Goal: Task Accomplishment & Management: Manage account settings

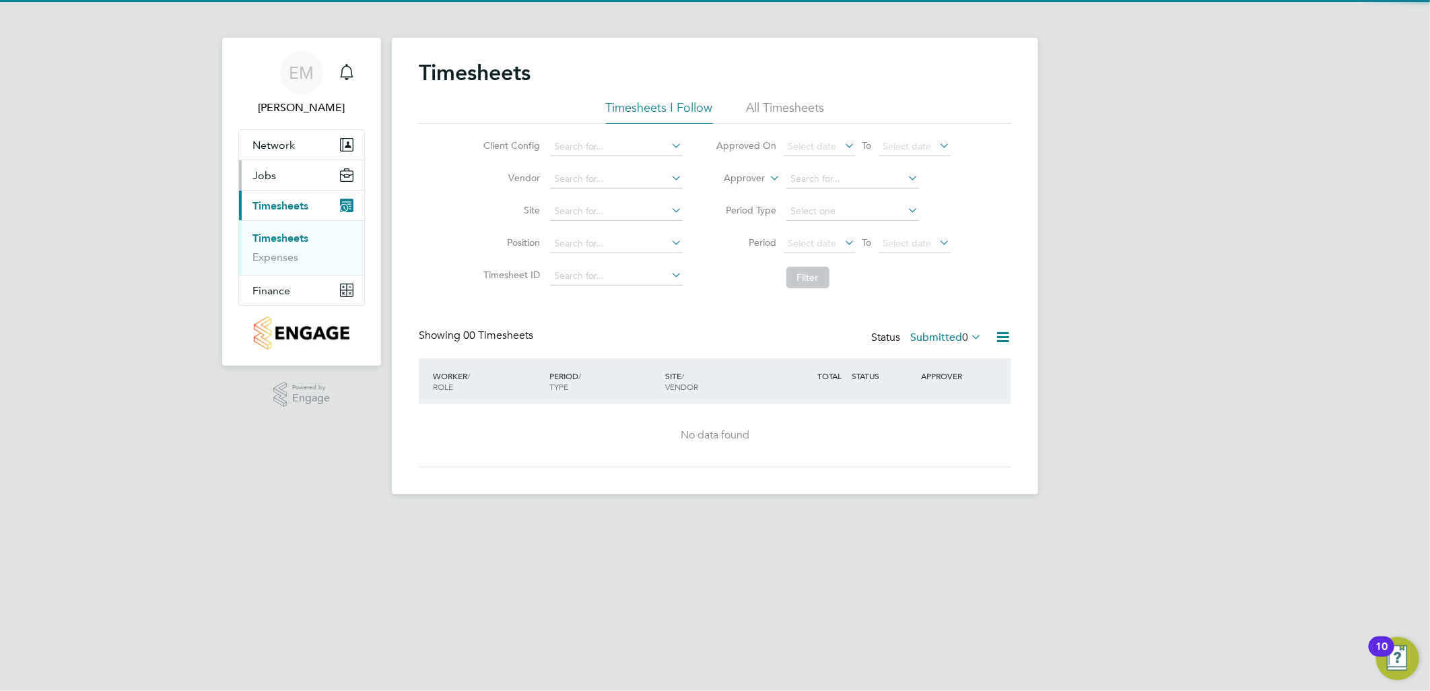
click at [303, 180] on button "Jobs" at bounding box center [301, 175] width 125 height 30
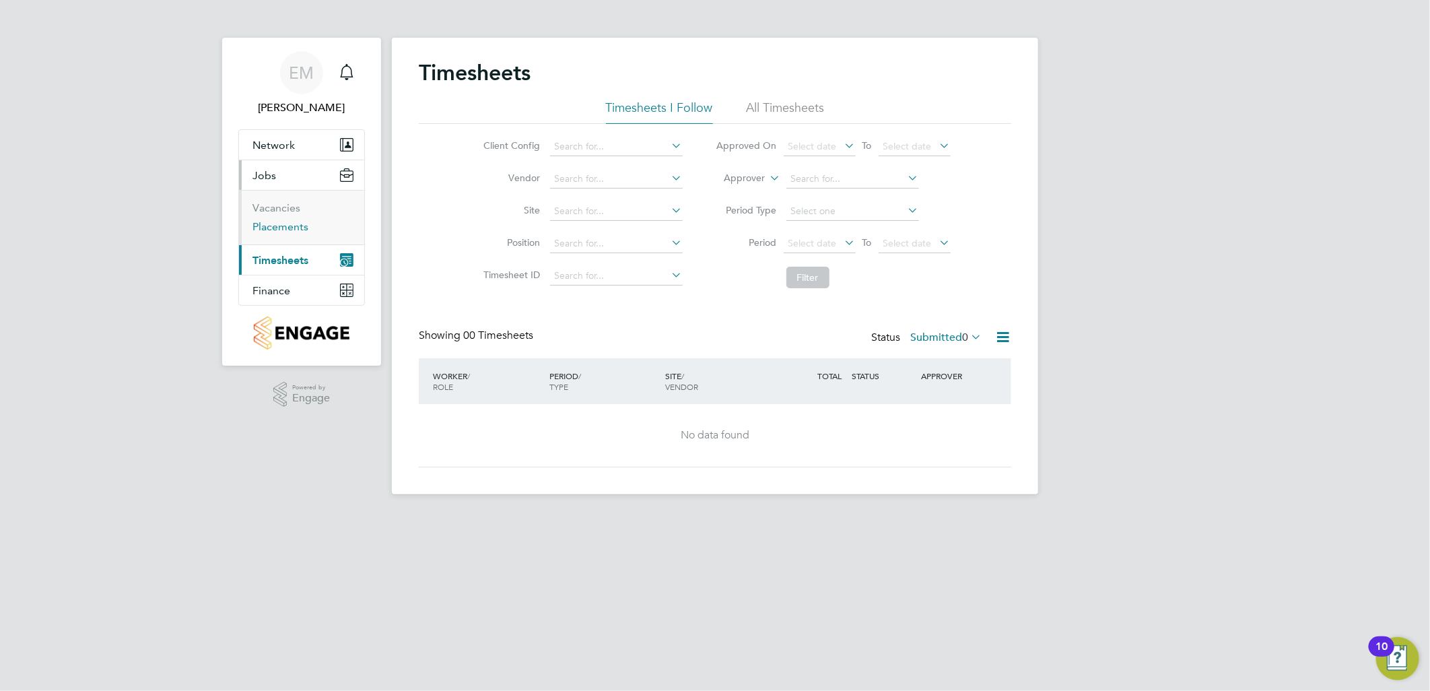
click at [292, 230] on link "Placements" at bounding box center [280, 226] width 56 height 13
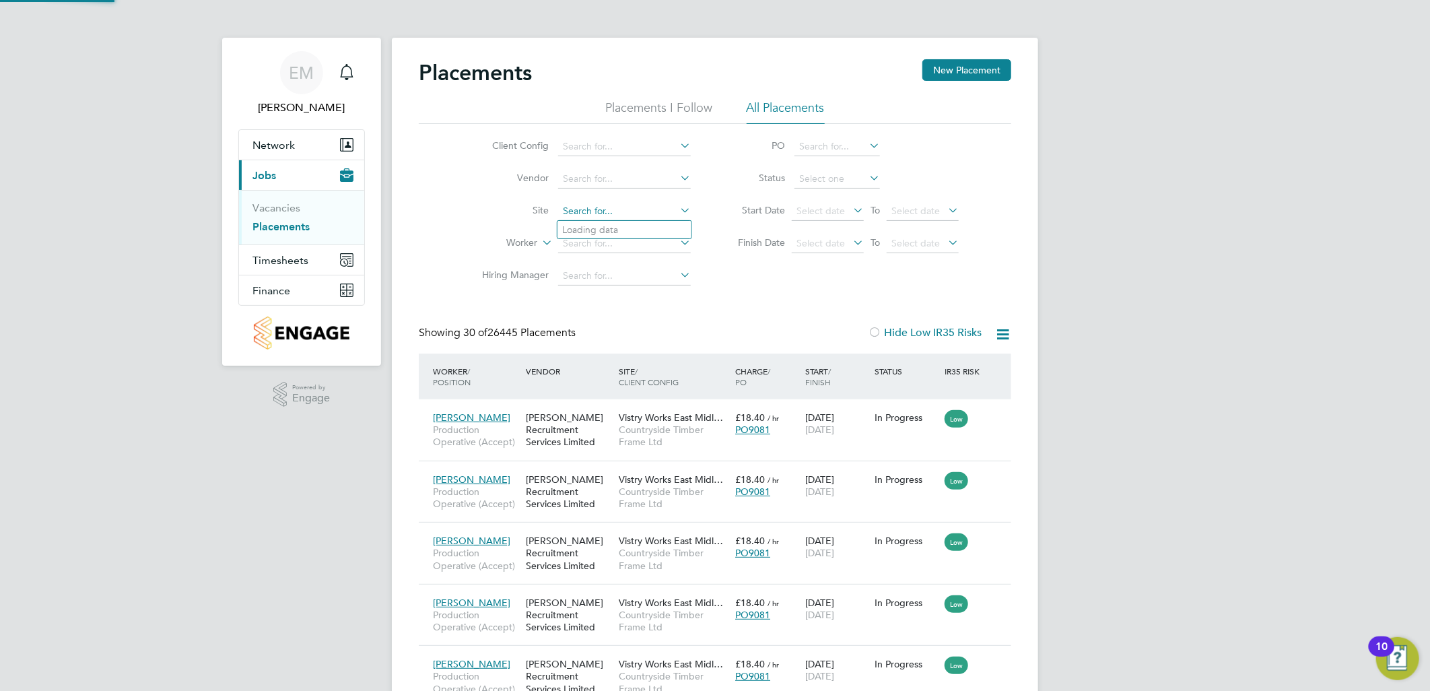
click at [594, 213] on input at bounding box center [624, 211] width 133 height 19
click at [603, 233] on li "Pickfor d Gate" at bounding box center [624, 230] width 134 height 18
type input "[PERSON_NAME][GEOGRAPHIC_DATA]"
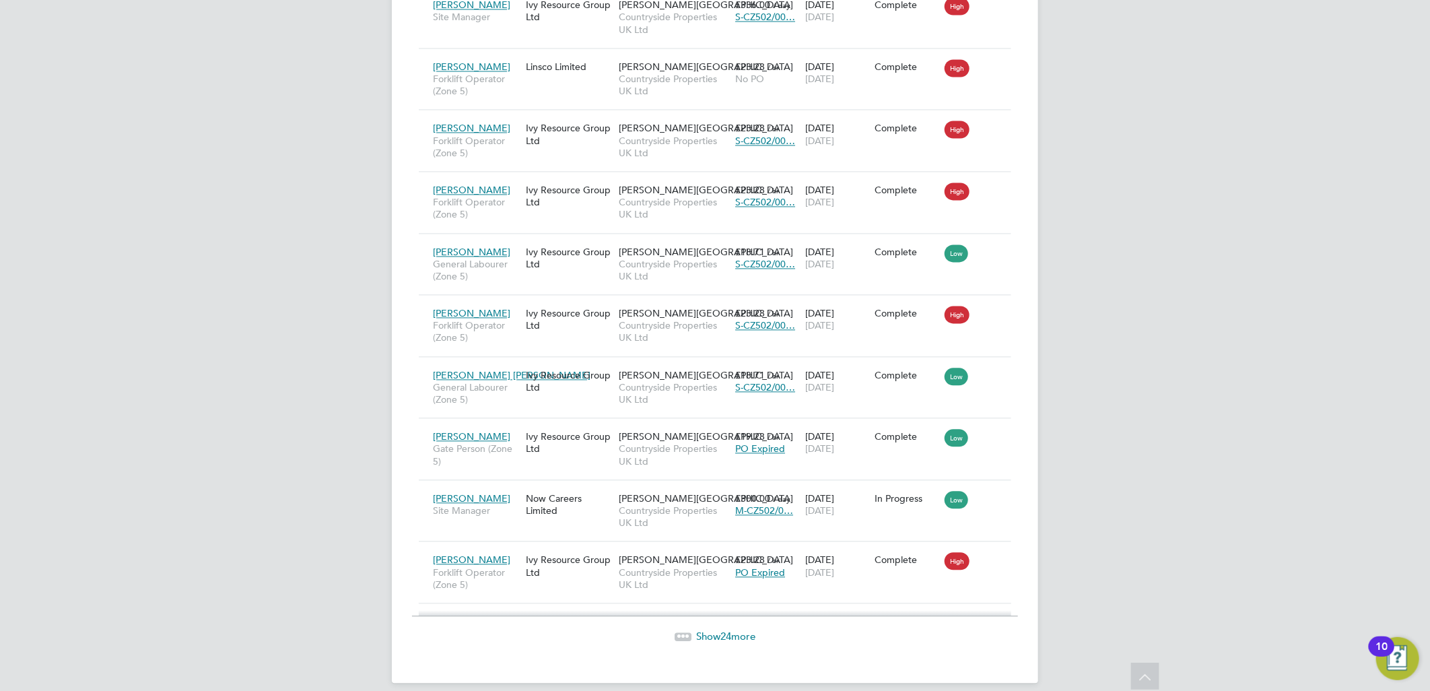
click at [699, 638] on span "Show 24 more" at bounding box center [725, 635] width 59 height 13
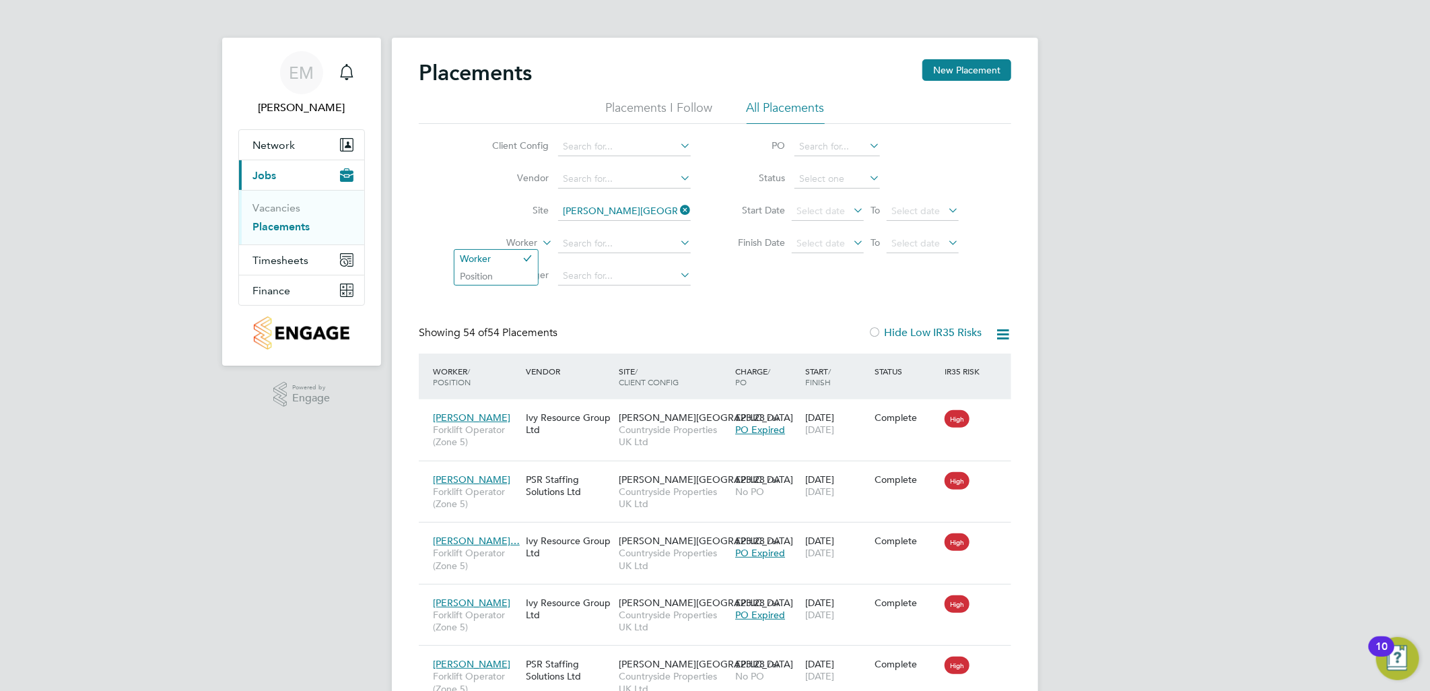
click at [539, 241] on icon at bounding box center [539, 239] width 0 height 12
click at [594, 244] on input at bounding box center [624, 243] width 133 height 19
click at [603, 261] on li "Anil Pathak" at bounding box center [624, 262] width 134 height 18
type input "[PERSON_NAME]"
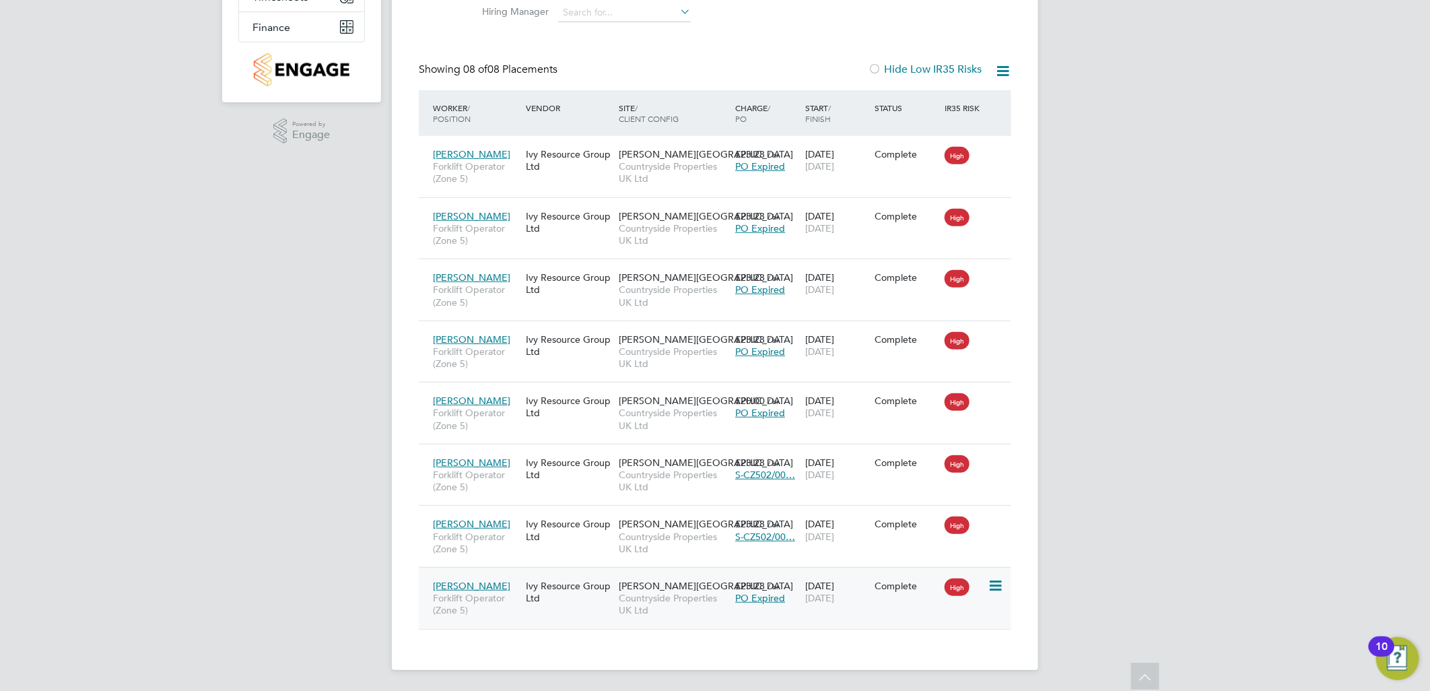
click at [859, 610] on div "26 Jul 2025 02 Aug 2025" at bounding box center [837, 592] width 70 height 38
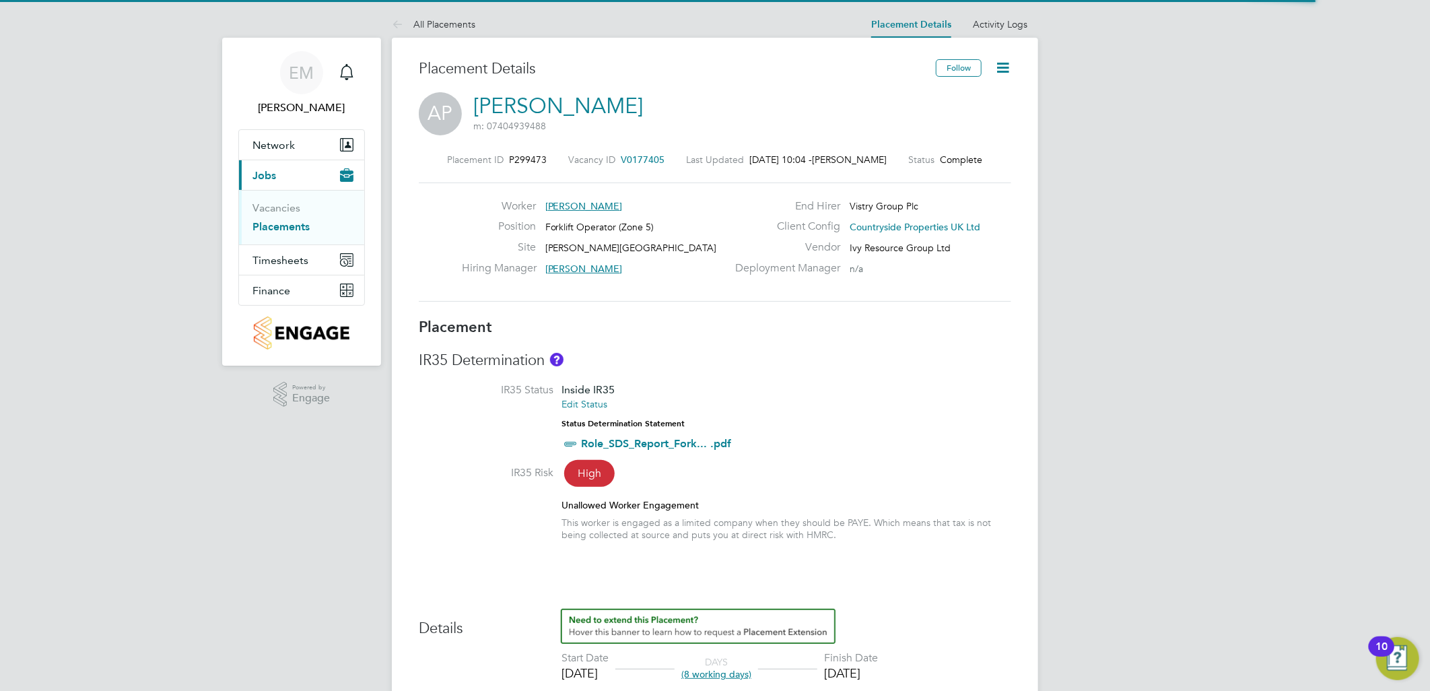
click at [1009, 69] on icon at bounding box center [1002, 67] width 17 height 17
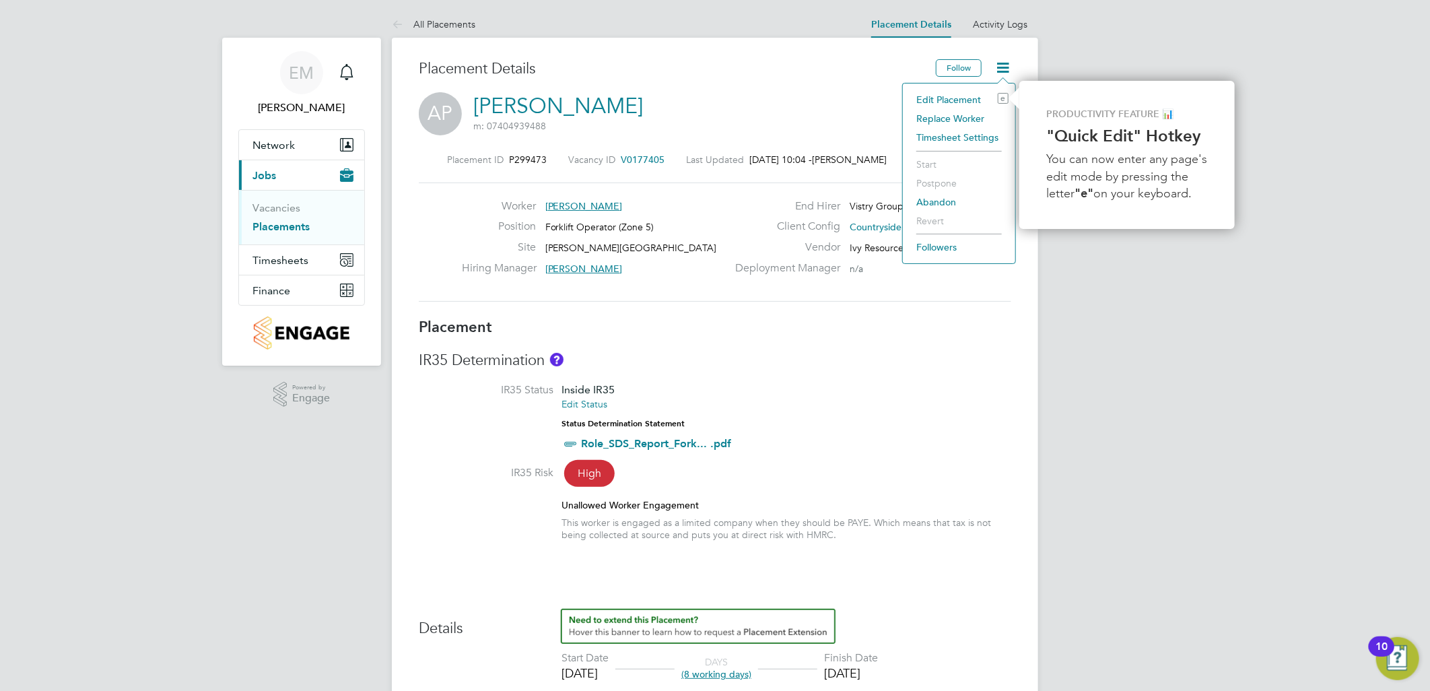
click at [959, 98] on li "Edit Placement e" at bounding box center [959, 99] width 99 height 19
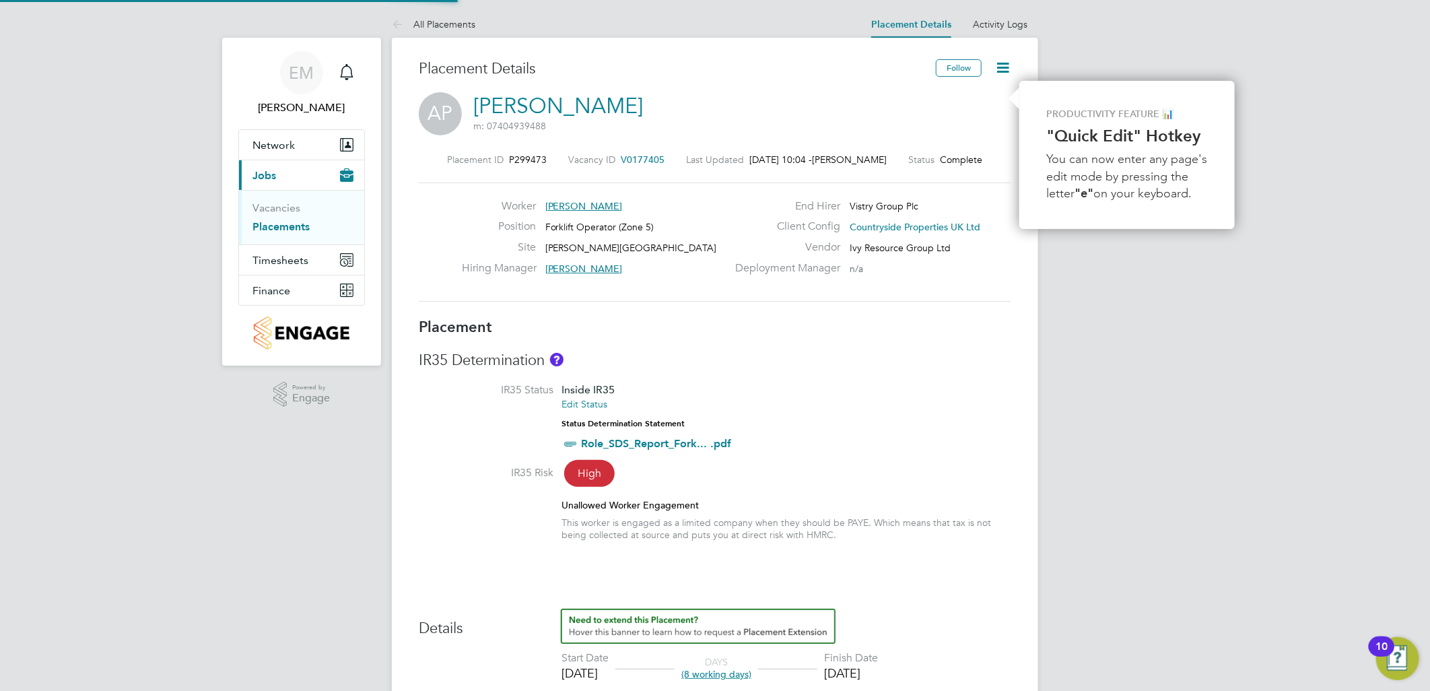
type input "[PERSON_NAME]"
type input "[DATE]"
type input "07:30"
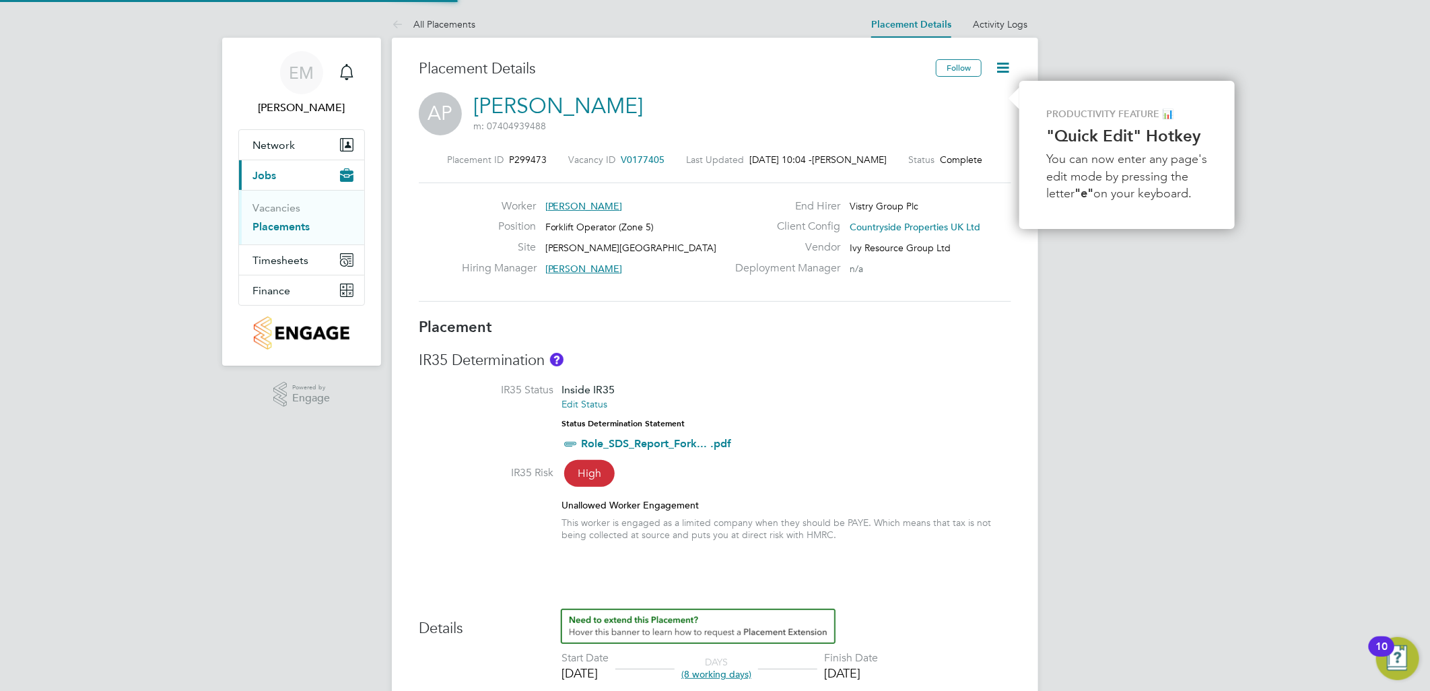
type input "16:30"
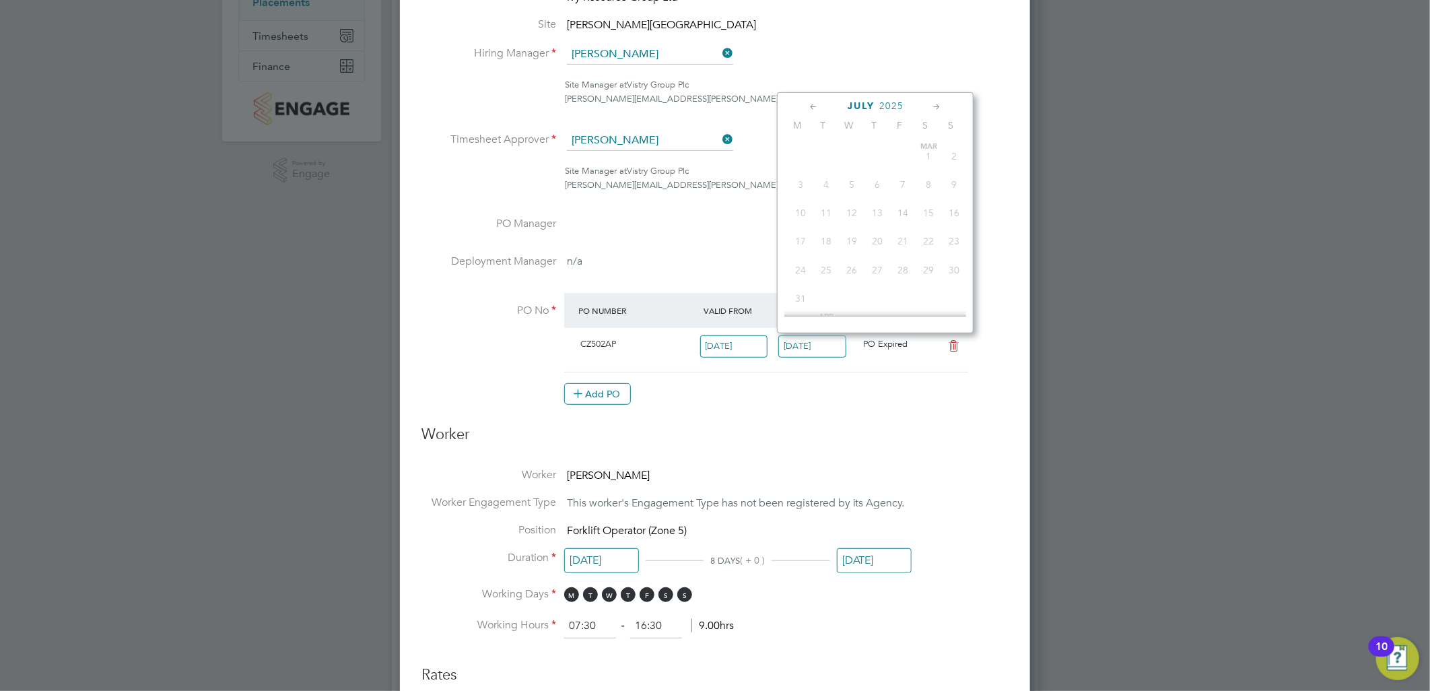
click at [811, 349] on input "[DATE]" at bounding box center [812, 346] width 68 height 22
click at [937, 203] on span "30" at bounding box center [929, 190] width 26 height 26
type input "[DATE]"
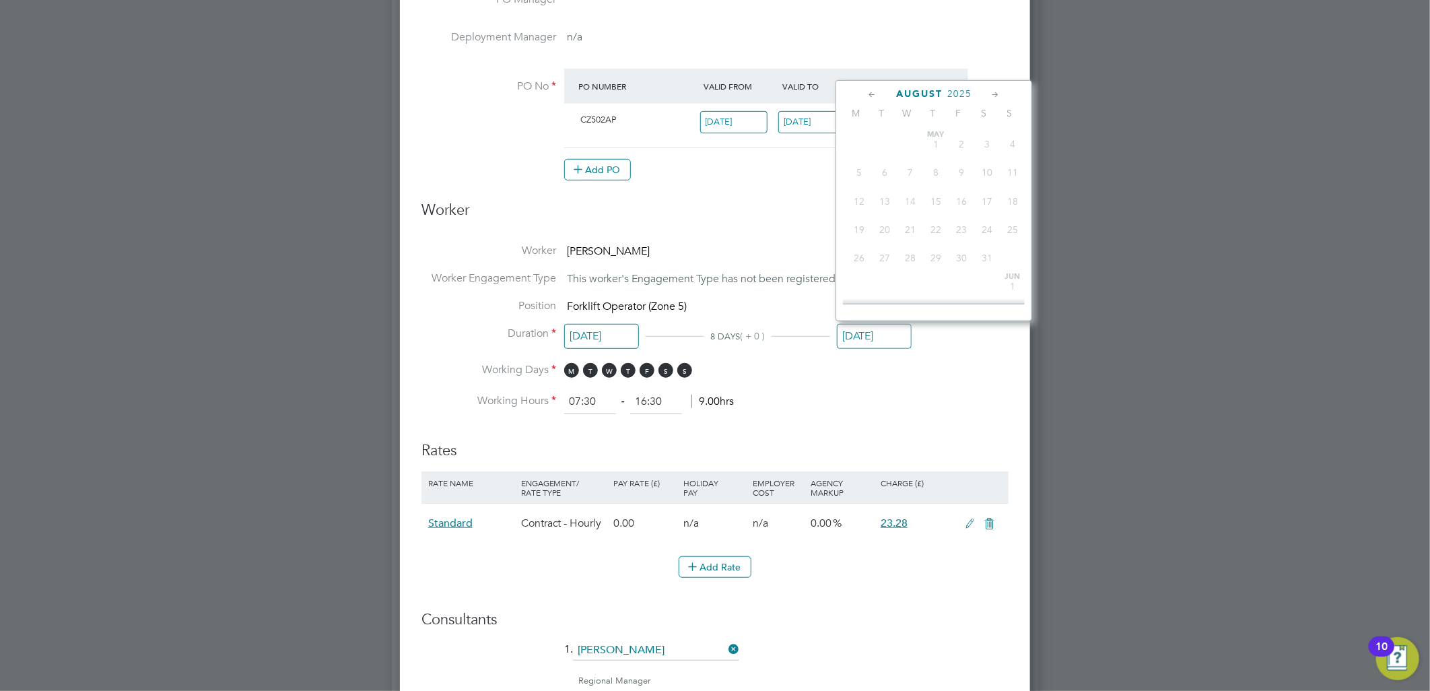
click at [871, 329] on input "[DATE]" at bounding box center [874, 336] width 75 height 25
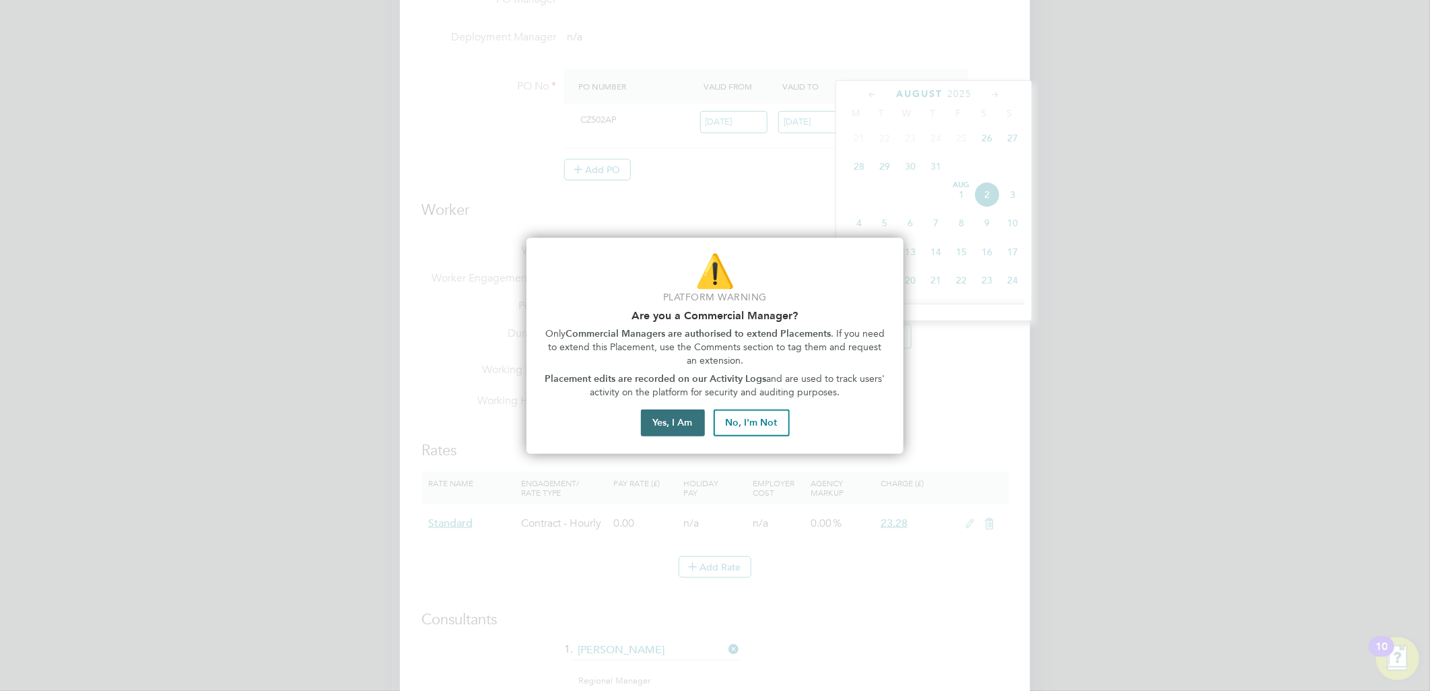
click at [681, 423] on button "Yes, I Am" at bounding box center [673, 422] width 64 height 27
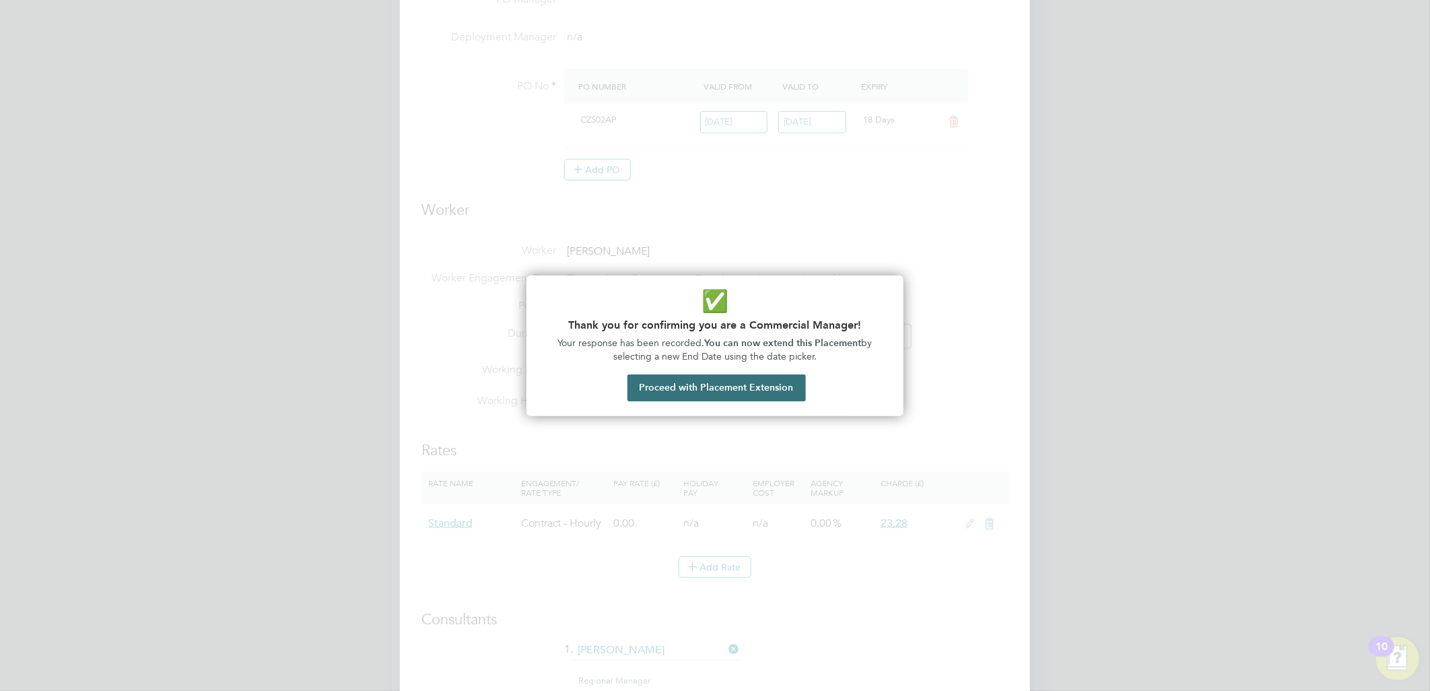
click at [739, 379] on button "Proceed with Placement Extension" at bounding box center [716, 387] width 178 height 27
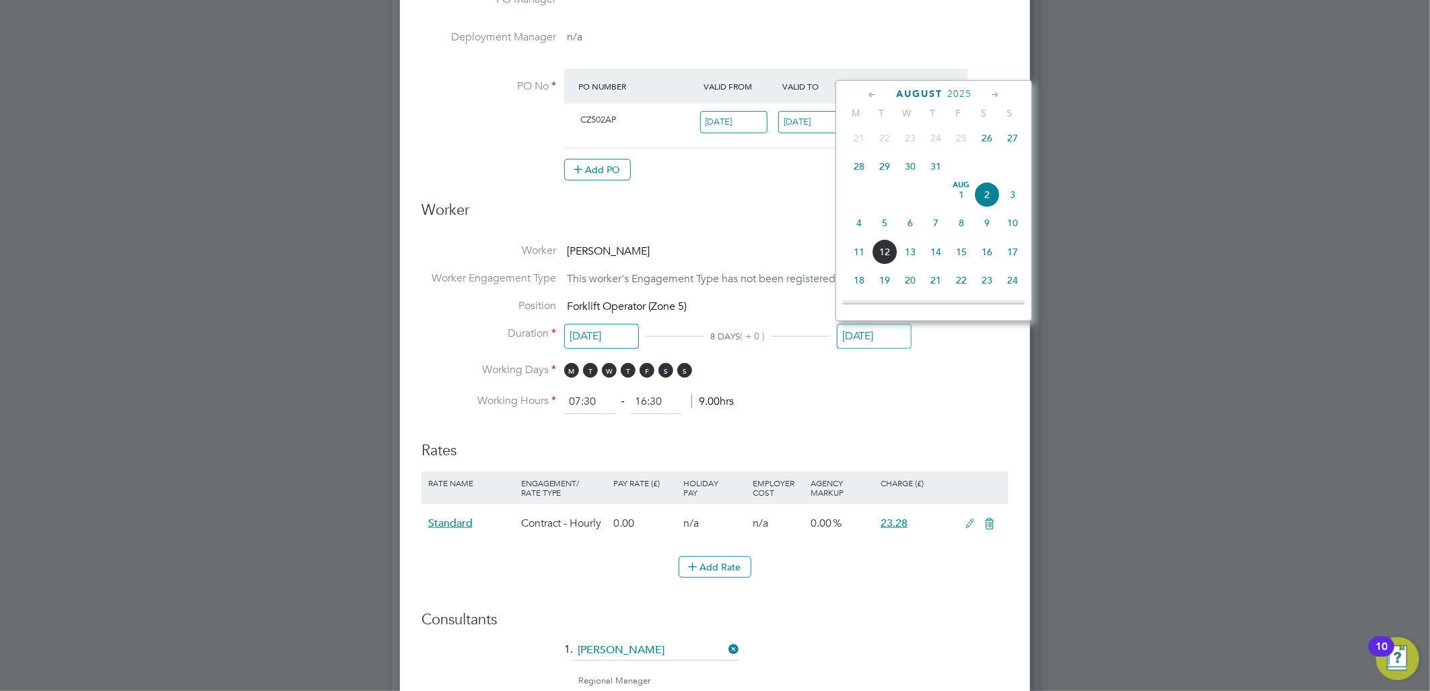
click at [1011, 229] on span "10" at bounding box center [1013, 223] width 26 height 26
type input "[DATE]"
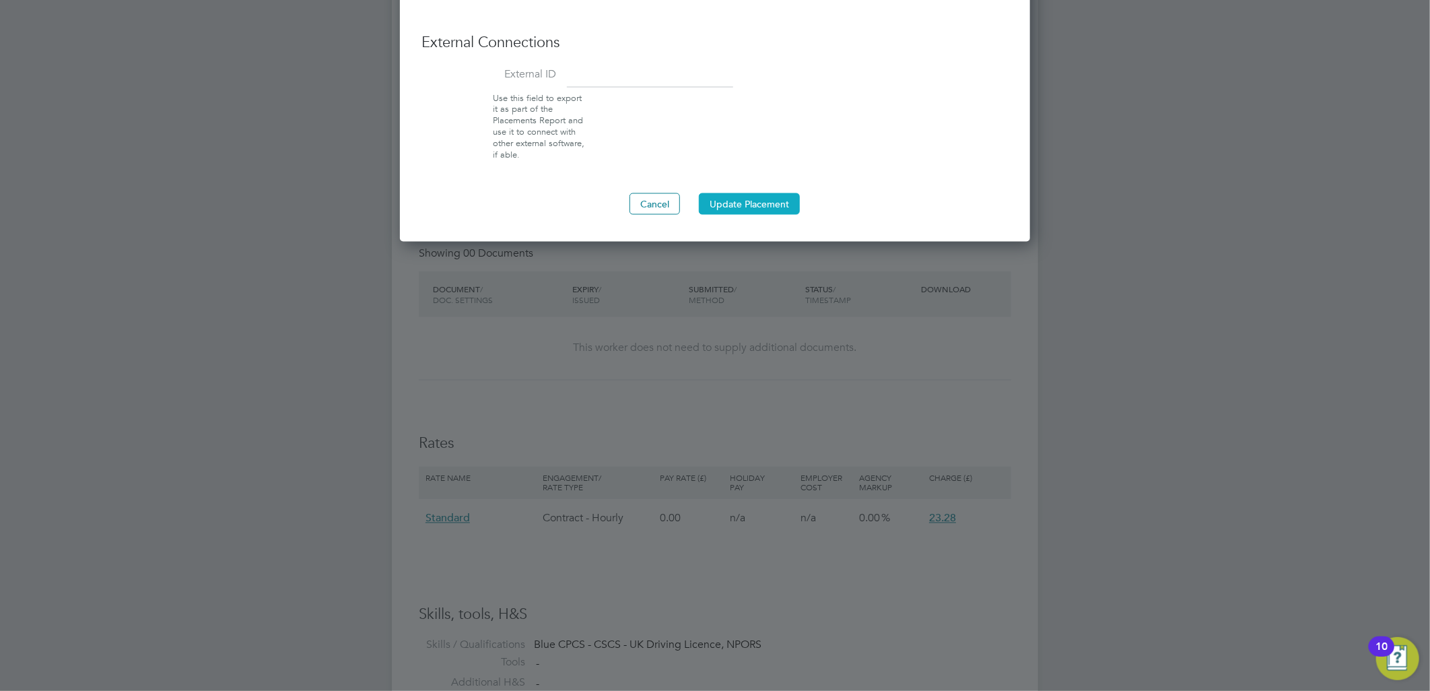
click at [757, 209] on button "Update Placement" at bounding box center [749, 204] width 101 height 22
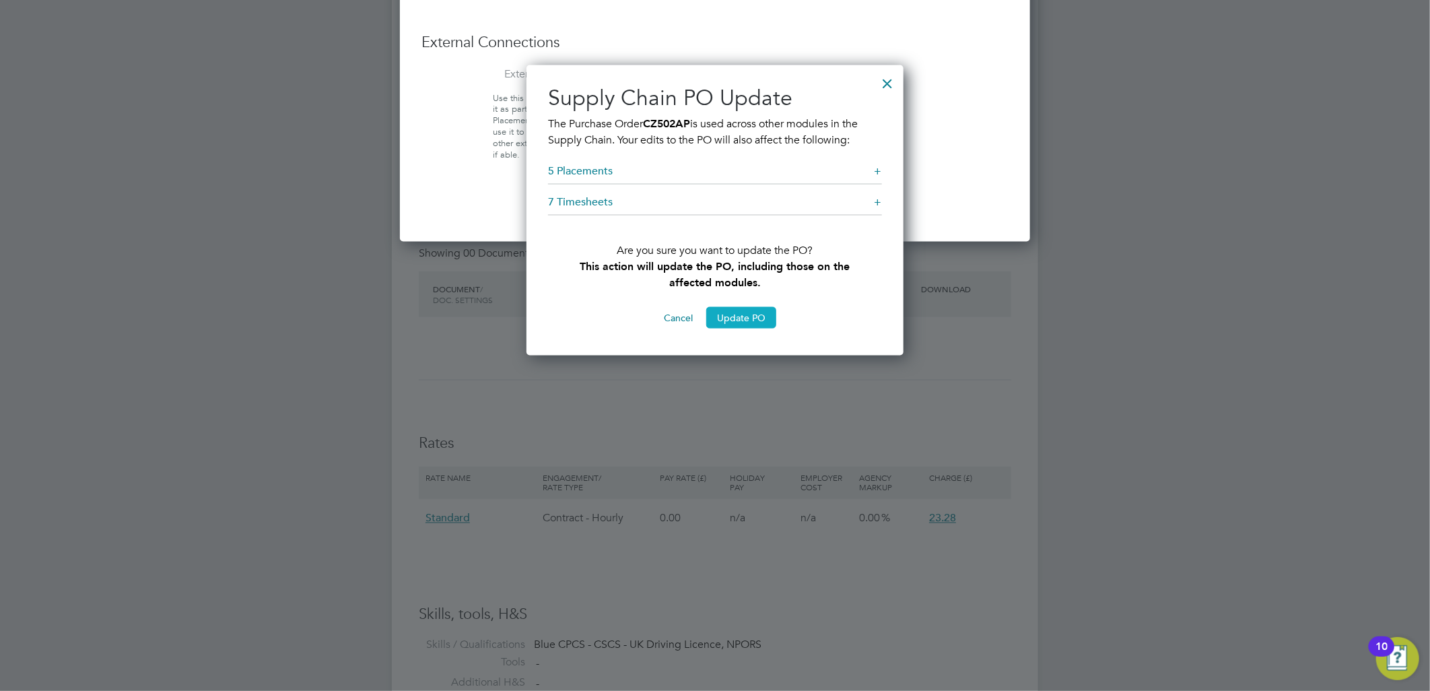
click at [741, 317] on button "Update PO" at bounding box center [741, 318] width 70 height 22
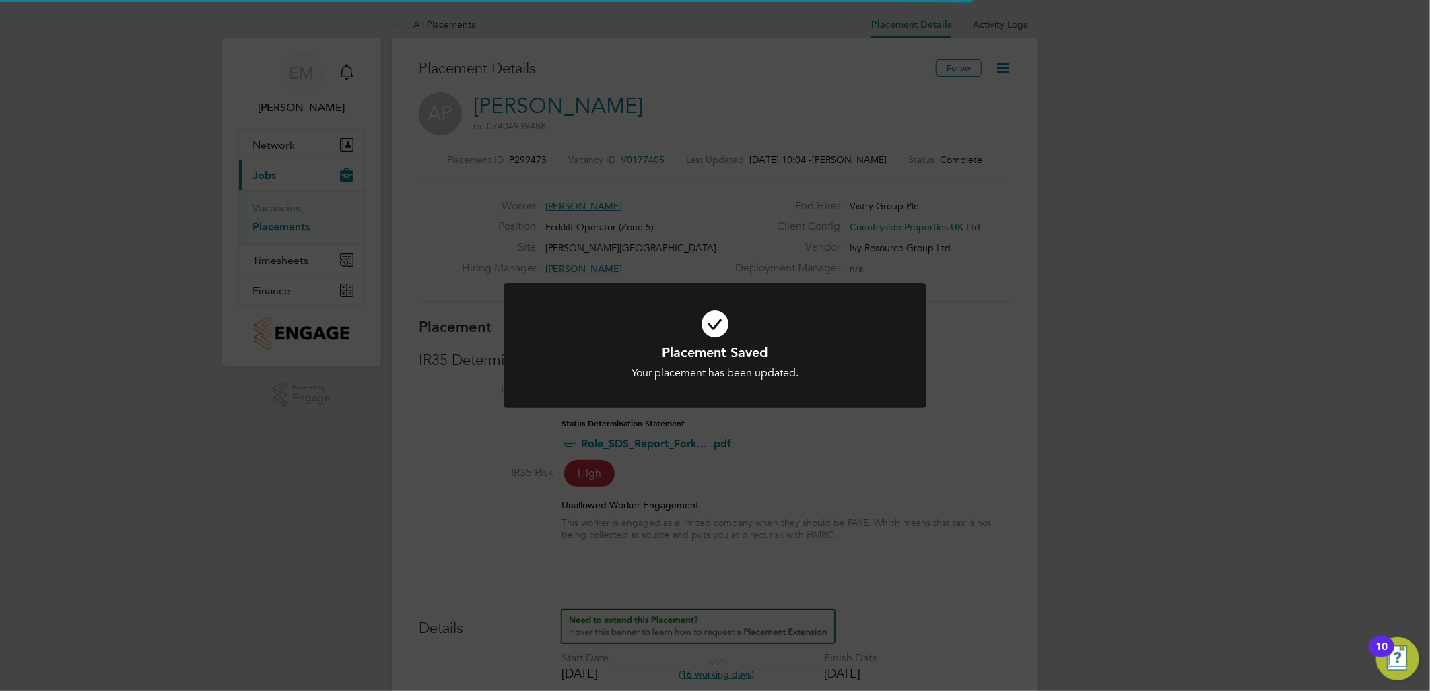
click at [738, 310] on icon at bounding box center [715, 324] width 350 height 53
